Goal: Find specific page/section: Find specific page/section

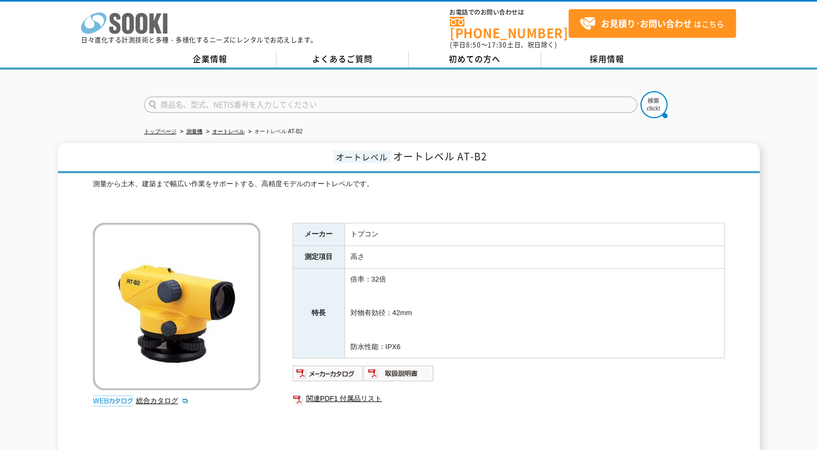
click at [133, 17] on icon at bounding box center [128, 23] width 12 height 21
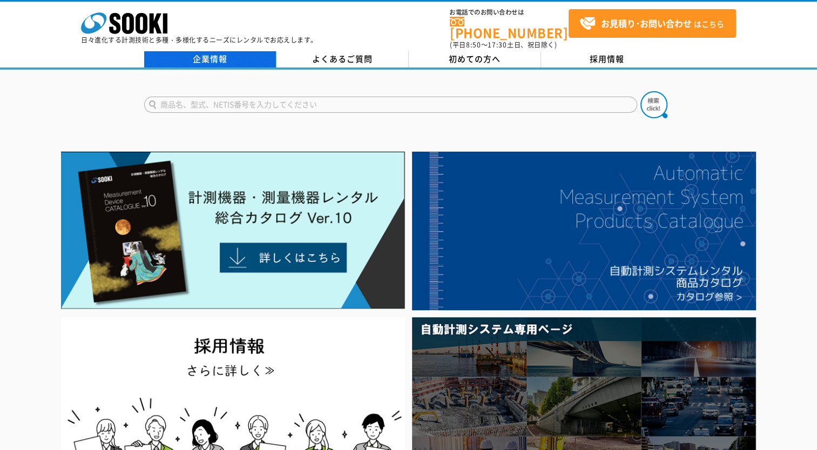
click at [224, 56] on link "企業情報" at bounding box center [210, 59] width 132 height 16
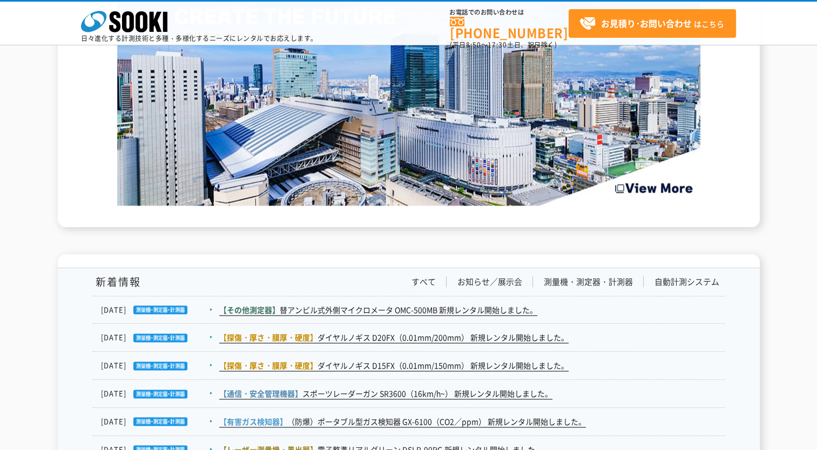
scroll to position [1728, 0]
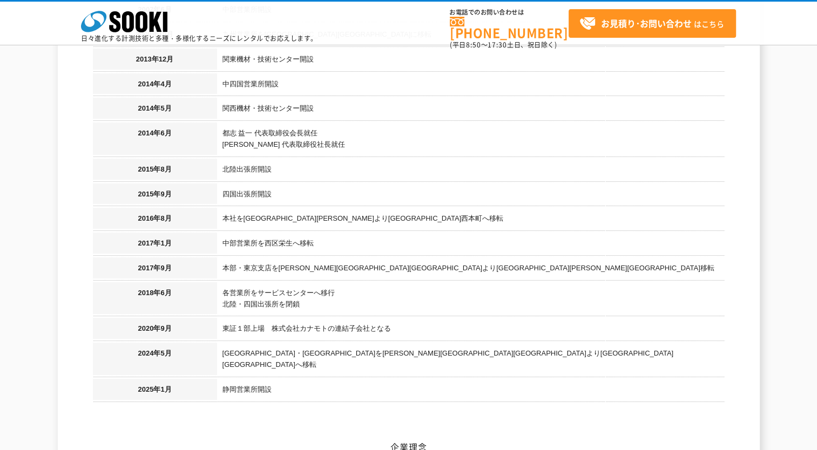
scroll to position [1188, 0]
